Goal: Information Seeking & Learning: Learn about a topic

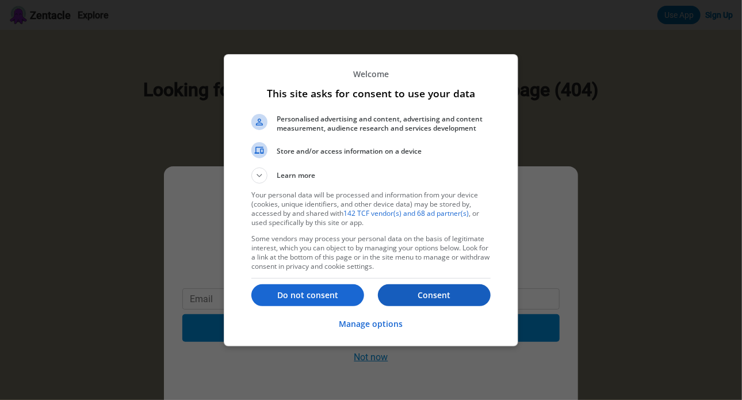
click at [444, 297] on p "Consent" at bounding box center [434, 295] width 113 height 12
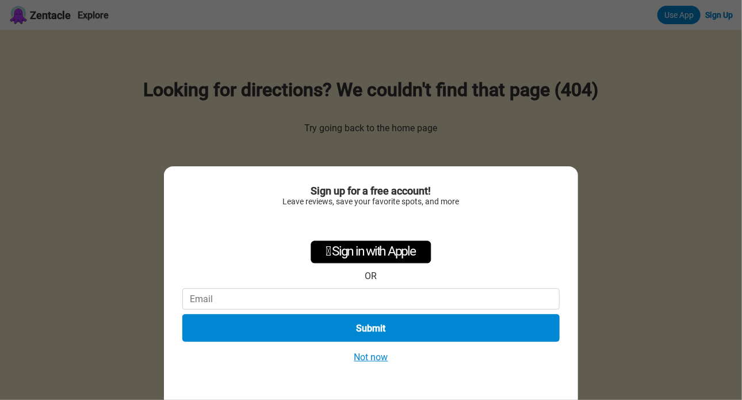
click at [370, 359] on button "Not now" at bounding box center [371, 357] width 41 height 12
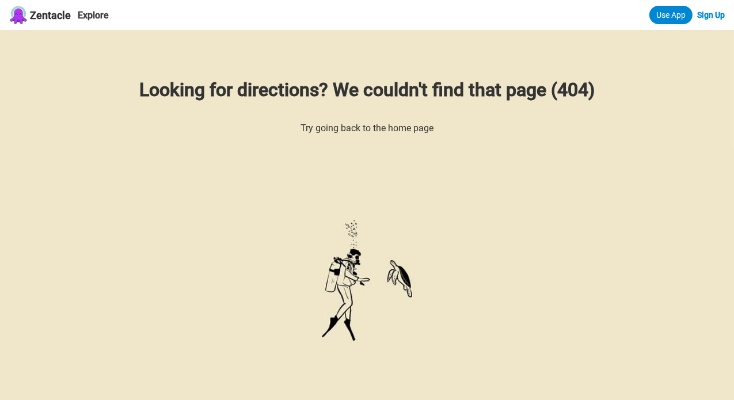
click at [46, 10] on span "Zentacle" at bounding box center [50, 15] width 41 height 12
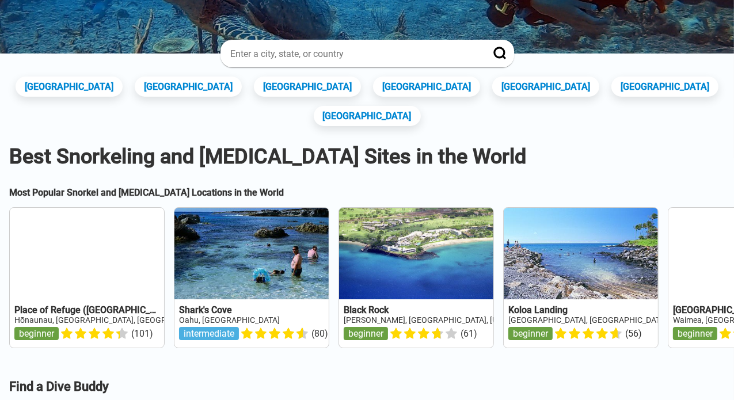
scroll to position [990, 0]
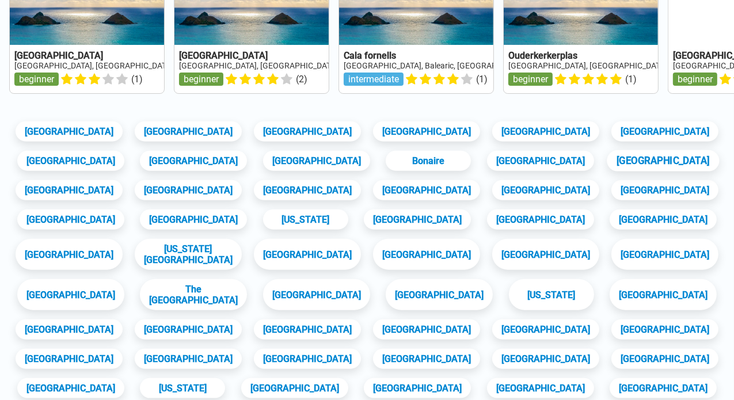
click at [635, 171] on link "[GEOGRAPHIC_DATA]" at bounding box center [663, 160] width 112 height 21
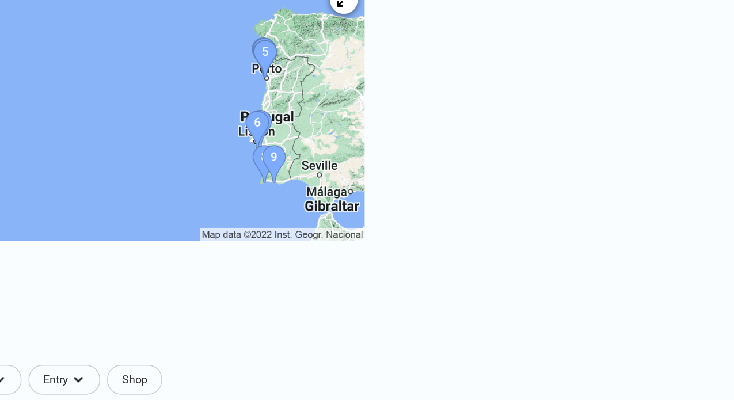
scroll to position [207, 0]
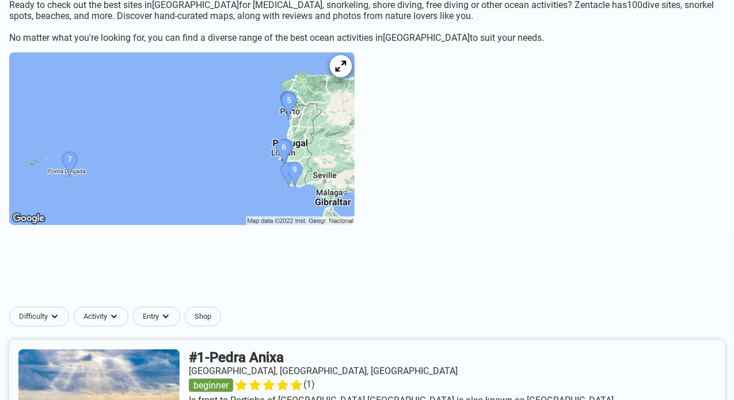
click at [352, 77] on div at bounding box center [341, 66] width 22 height 22
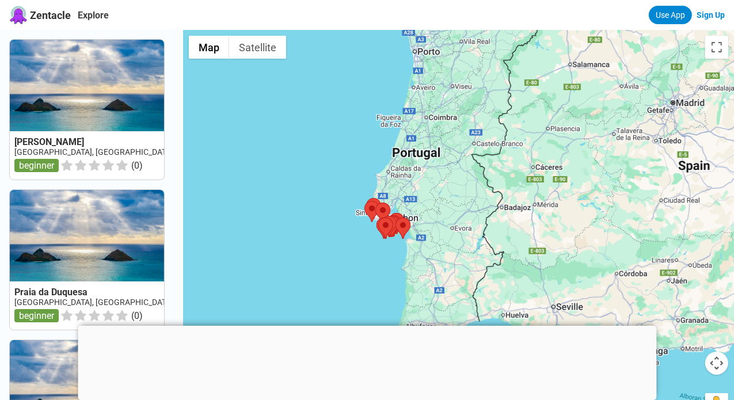
click at [504, 247] on div at bounding box center [458, 230] width 551 height 400
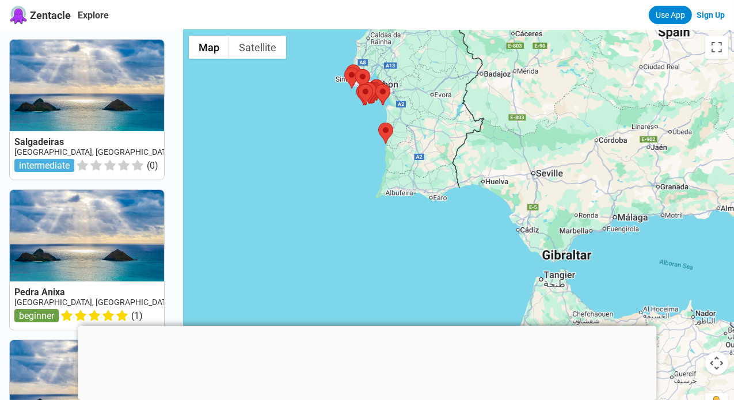
drag, startPoint x: 448, startPoint y: 245, endPoint x: 426, endPoint y: 94, distance: 152.4
click at [426, 94] on div at bounding box center [458, 230] width 551 height 400
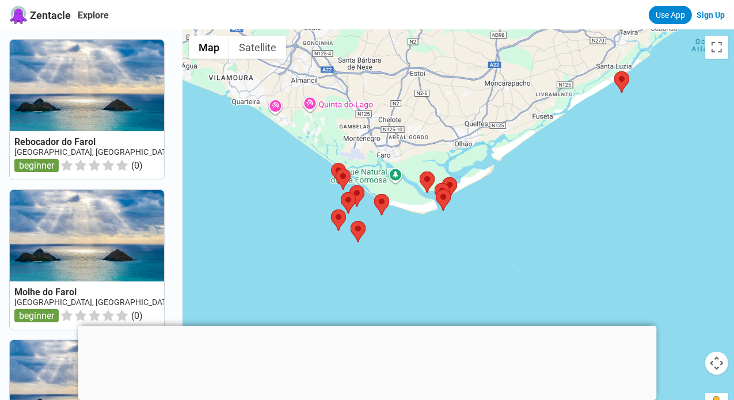
drag, startPoint x: 428, startPoint y: 298, endPoint x: 495, endPoint y: 218, distance: 104.9
click at [495, 218] on div at bounding box center [458, 230] width 551 height 400
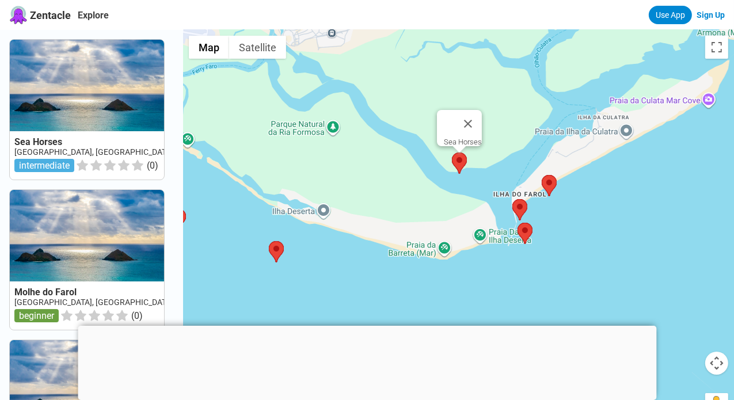
click at [452, 152] on area at bounding box center [452, 152] width 0 height 0
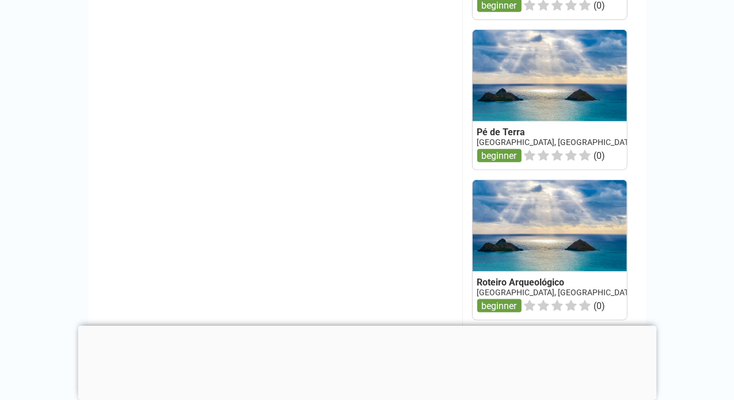
scroll to position [1174, 0]
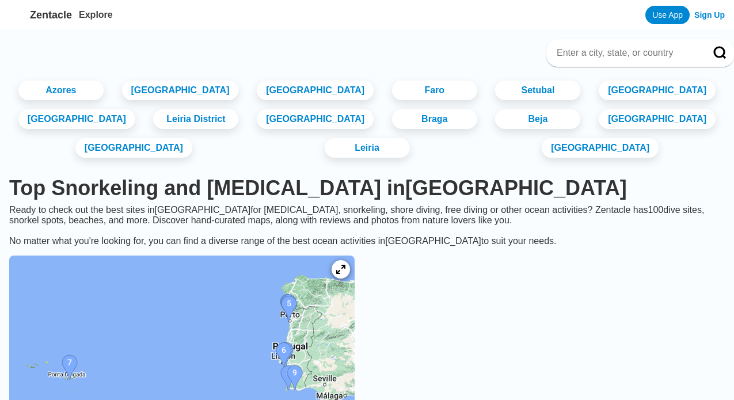
scroll to position [990, 0]
